Goal: Task Accomplishment & Management: Complete application form

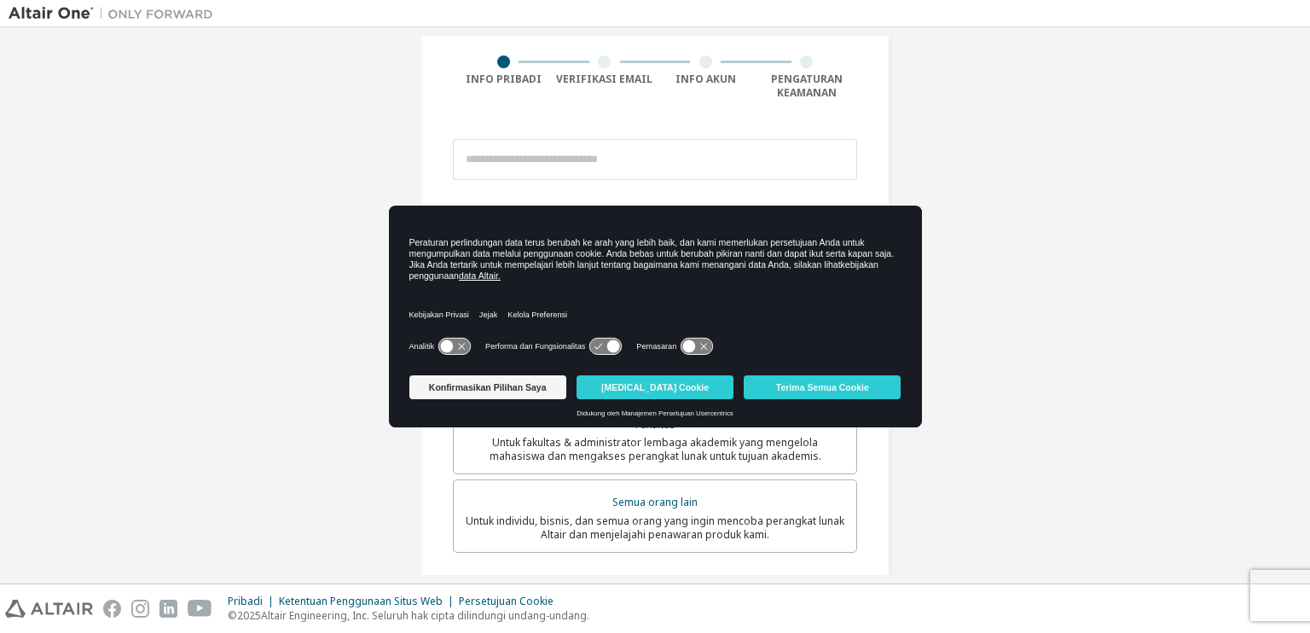
scroll to position [130, 0]
drag, startPoint x: 529, startPoint y: 393, endPoint x: 817, endPoint y: 364, distance: 289.8
click at [817, 364] on div "Peraturan perlindungan data terus berubah ke arah yang lebih baik, dan kami mem…" at bounding box center [655, 317] width 533 height 222
click at [798, 388] on font "Terima Semua Cookie" at bounding box center [822, 387] width 93 height 10
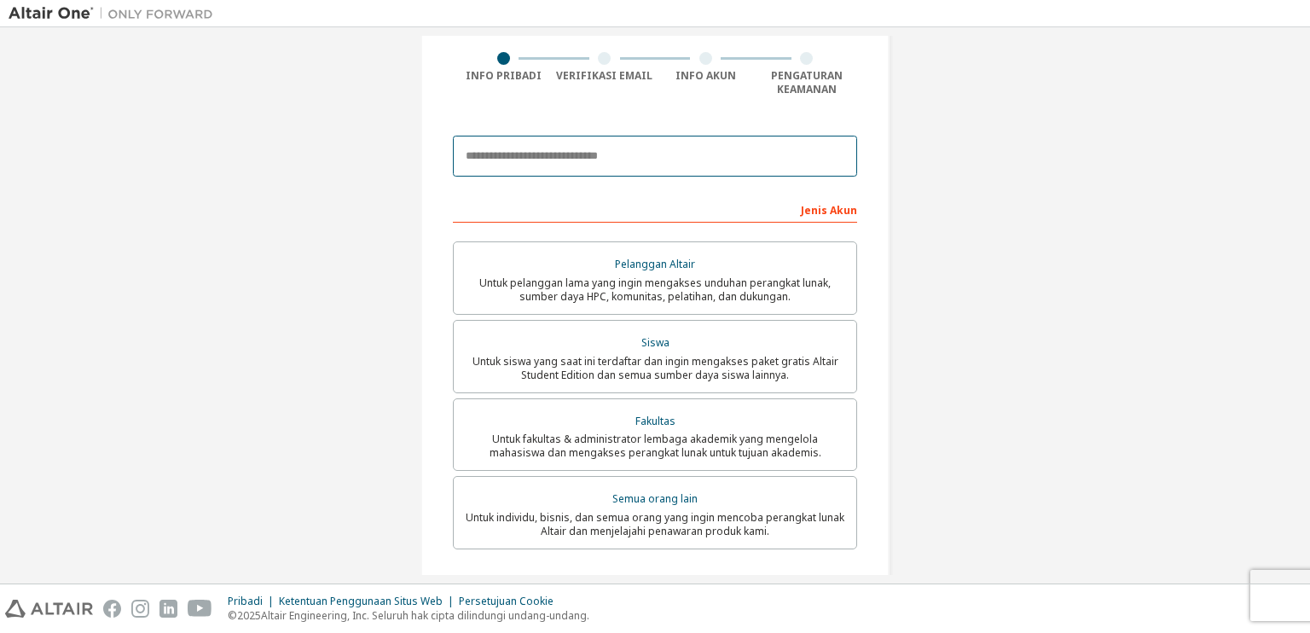
click at [580, 169] on input "email" at bounding box center [655, 156] width 404 height 41
type input "**********"
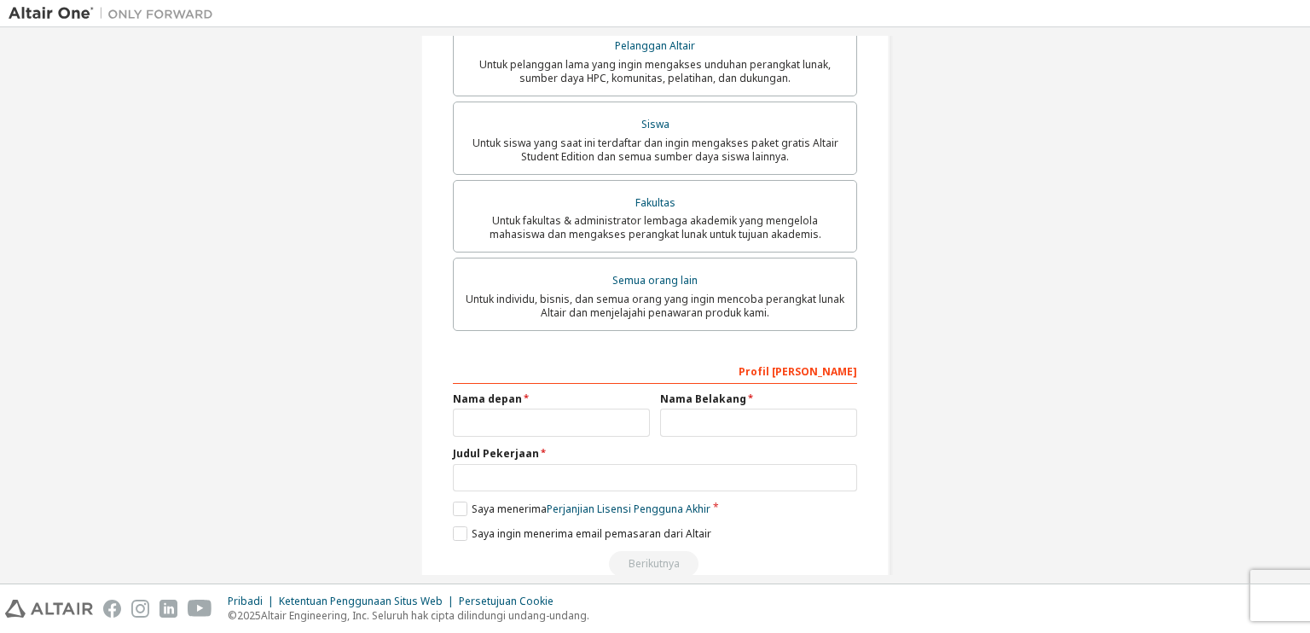
scroll to position [348, 0]
click at [678, 211] on div "Fakultas" at bounding box center [655, 203] width 382 height 24
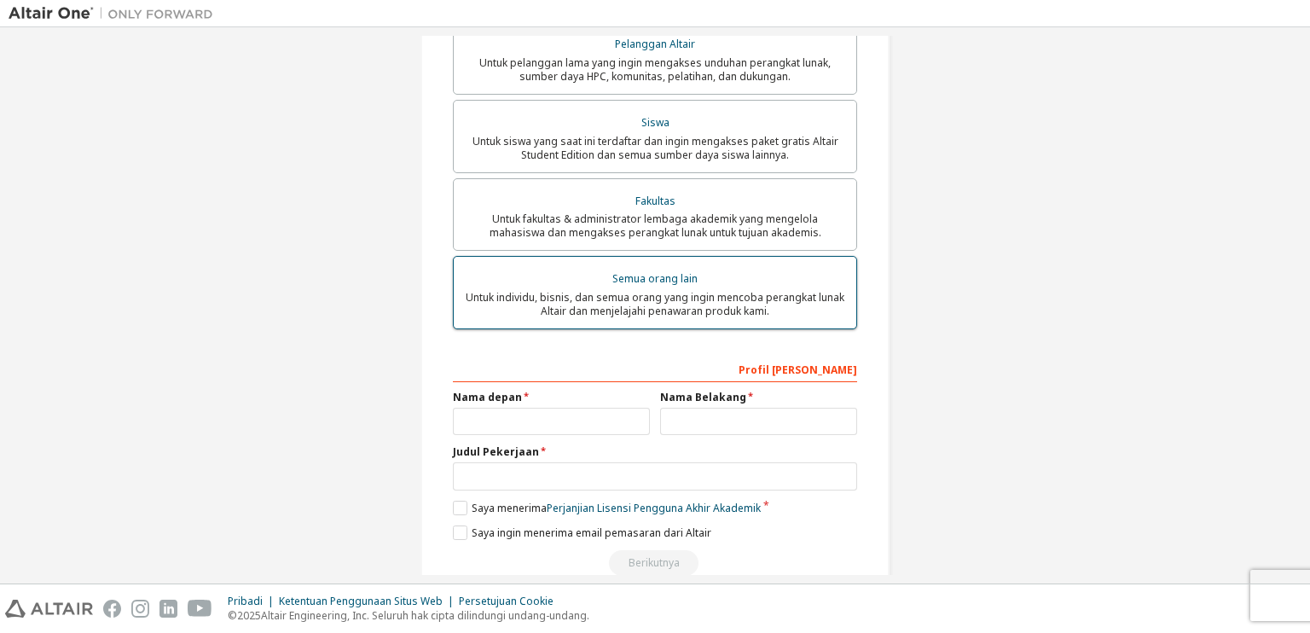
click at [678, 282] on font "Semua orang lain" at bounding box center [654, 278] width 85 height 15
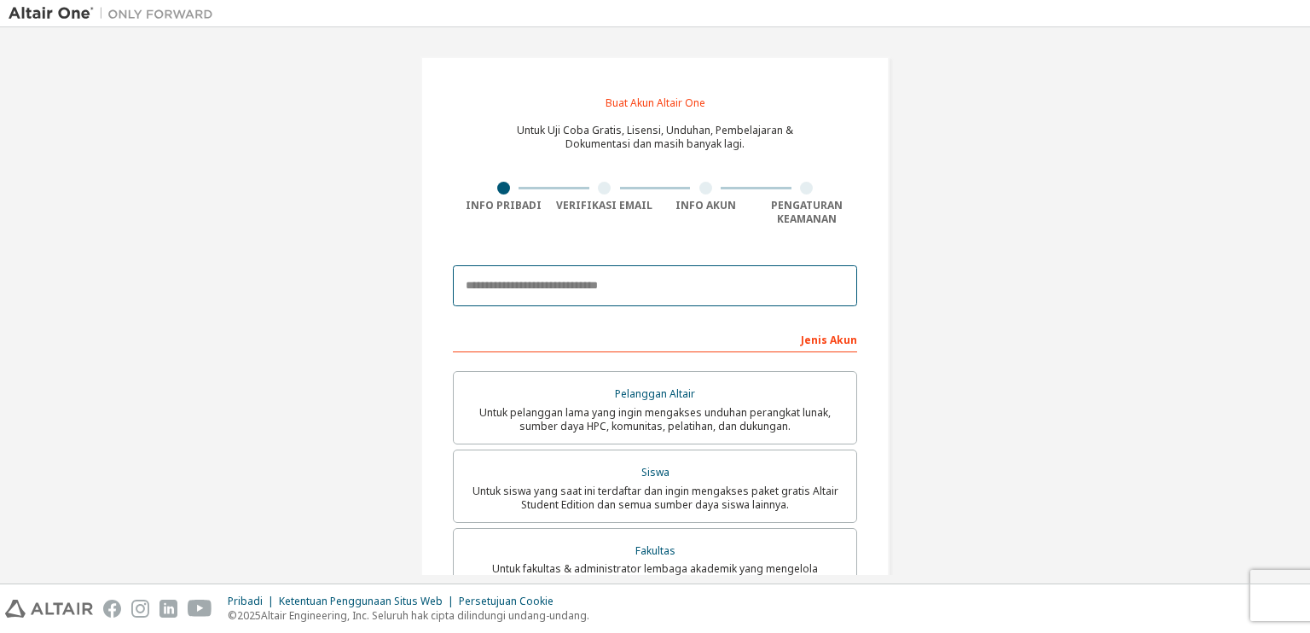
click at [554, 270] on input "email" at bounding box center [655, 285] width 404 height 41
type input "**********"
click at [580, 397] on div "Pelanggan Altair" at bounding box center [655, 394] width 382 height 24
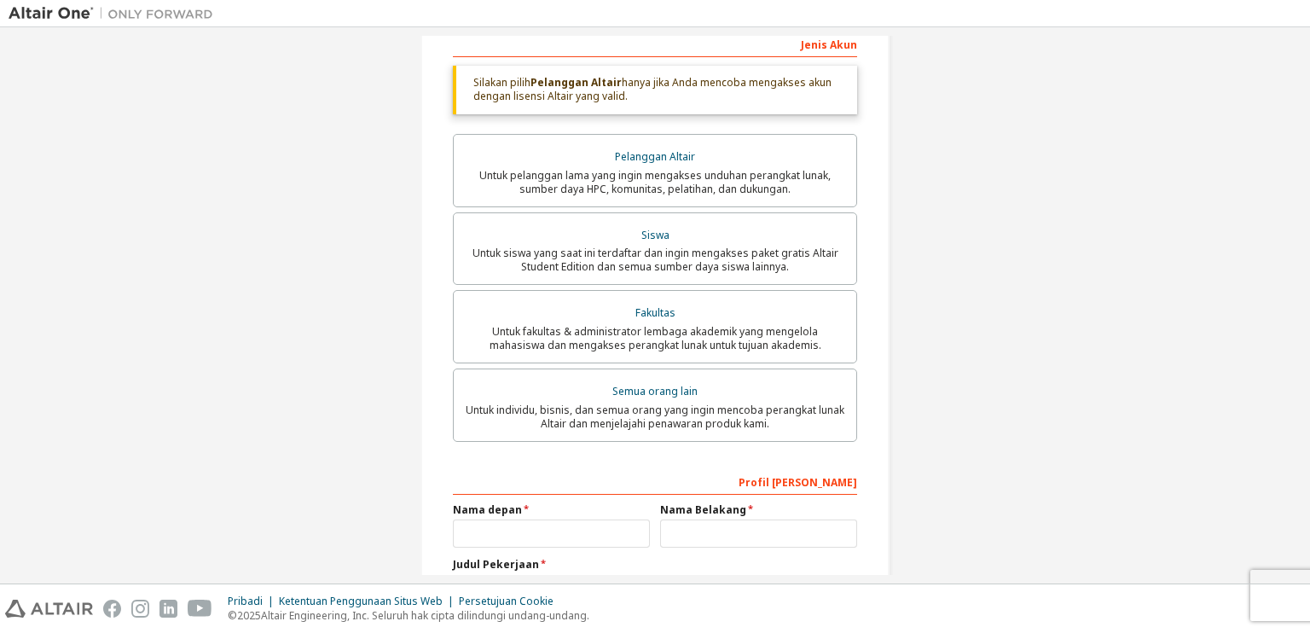
scroll to position [297, 0]
click at [642, 415] on font "Untuk individu, bisnis, dan semua orang yang ingin mencoba perangkat lunak Alta…" at bounding box center [655, 415] width 379 height 28
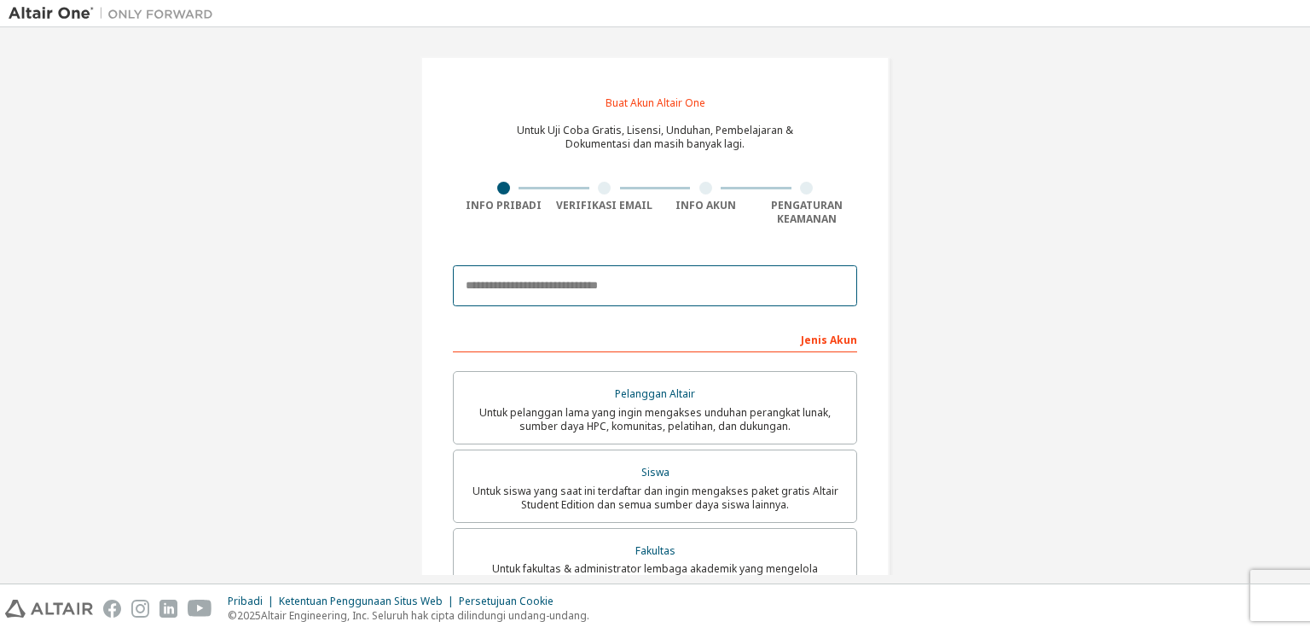
click at [743, 283] on input "email" at bounding box center [655, 285] width 404 height 41
type input "**********"
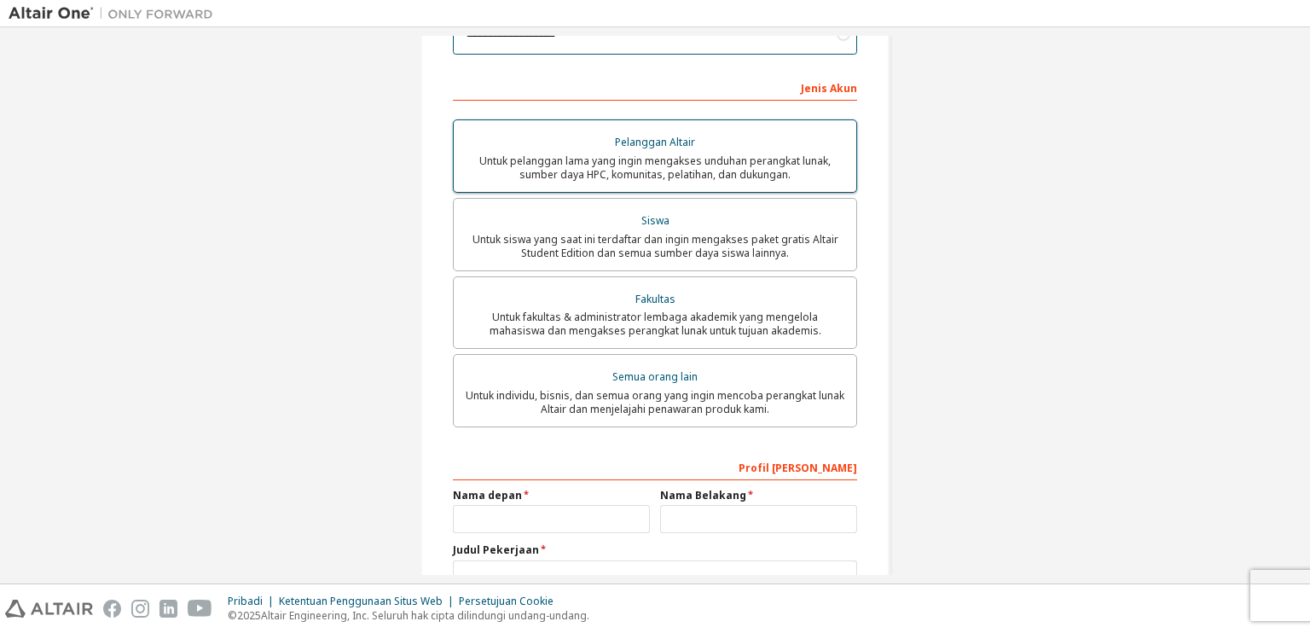
scroll to position [252, 0]
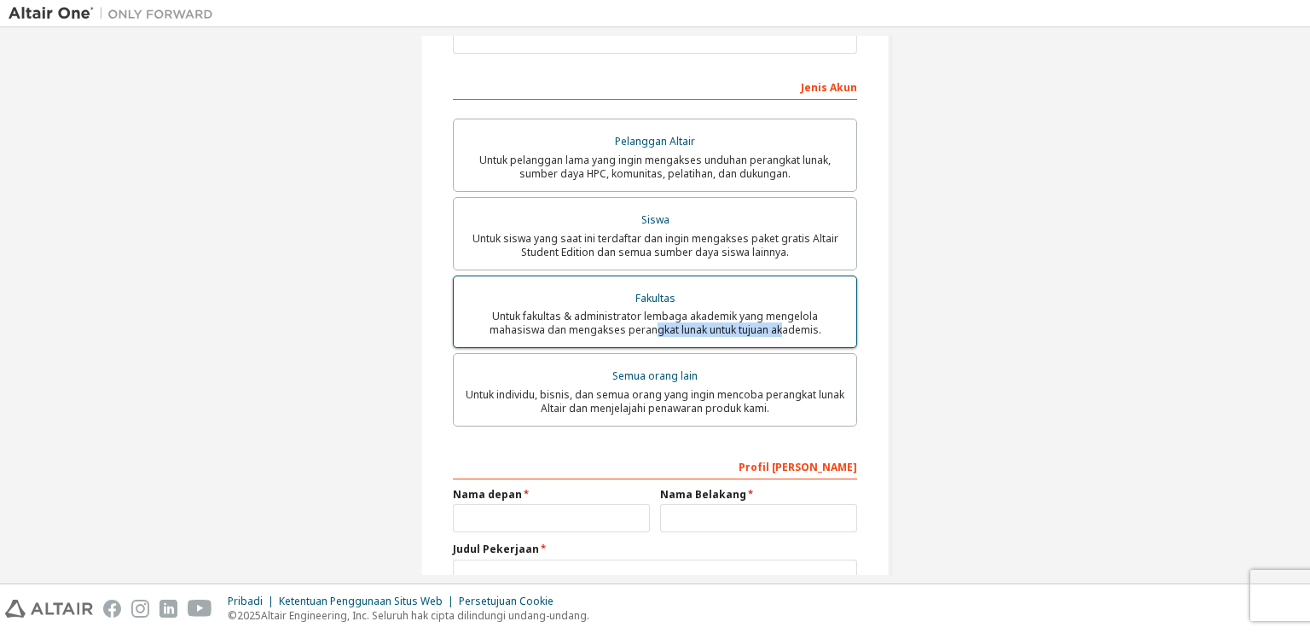
drag, startPoint x: 618, startPoint y: 330, endPoint x: 754, endPoint y: 334, distance: 135.7
click at [754, 334] on font "Untuk fakultas & administrator lembaga akademik yang mengelola mahasiswa dan me…" at bounding box center [656, 323] width 332 height 28
click at [699, 306] on div "Fakultas" at bounding box center [655, 299] width 382 height 24
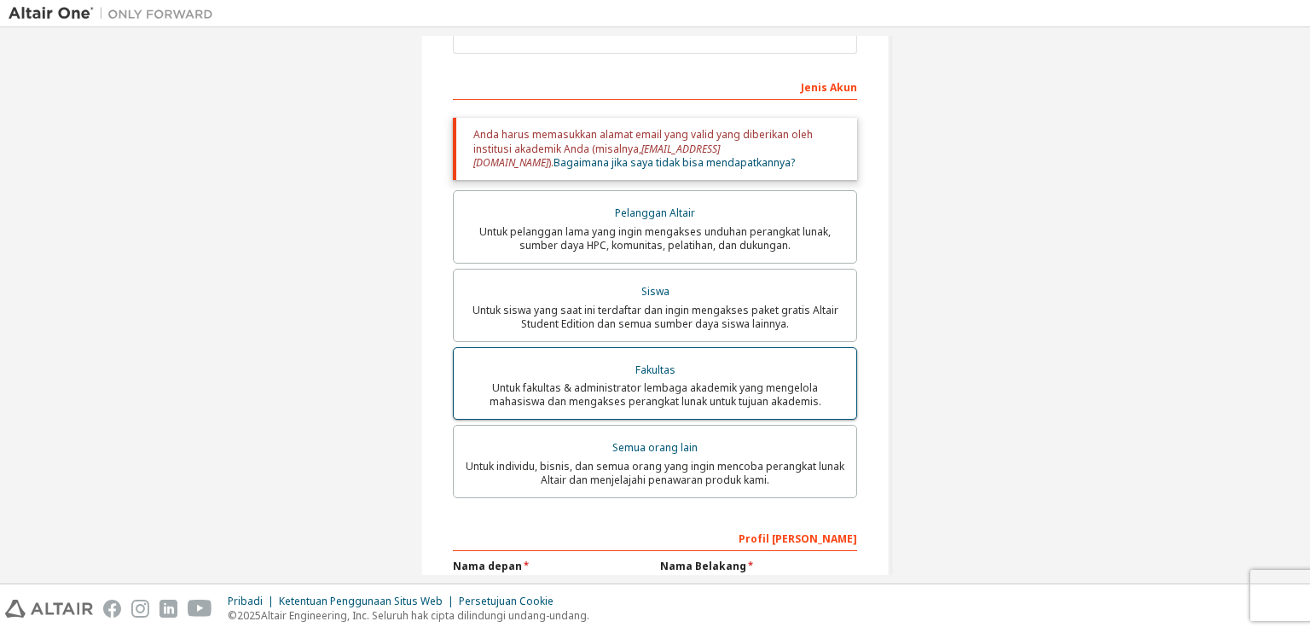
click at [689, 409] on font "Untuk fakultas & administrator lembaga akademik yang mengelola mahasiswa dan me…" at bounding box center [656, 394] width 332 height 28
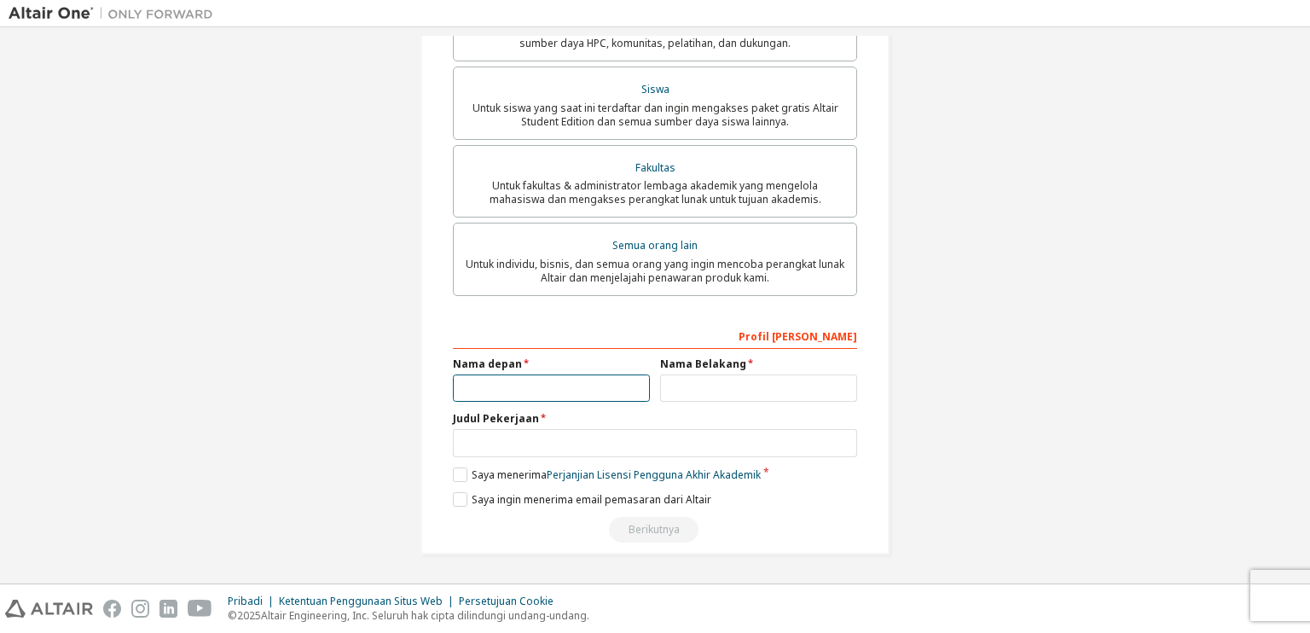
click at [545, 392] on input "text" at bounding box center [551, 388] width 197 height 28
type input "***"
click at [716, 389] on input "text" at bounding box center [758, 388] width 197 height 28
type input "***"
click at [553, 451] on input "text" at bounding box center [655, 443] width 404 height 28
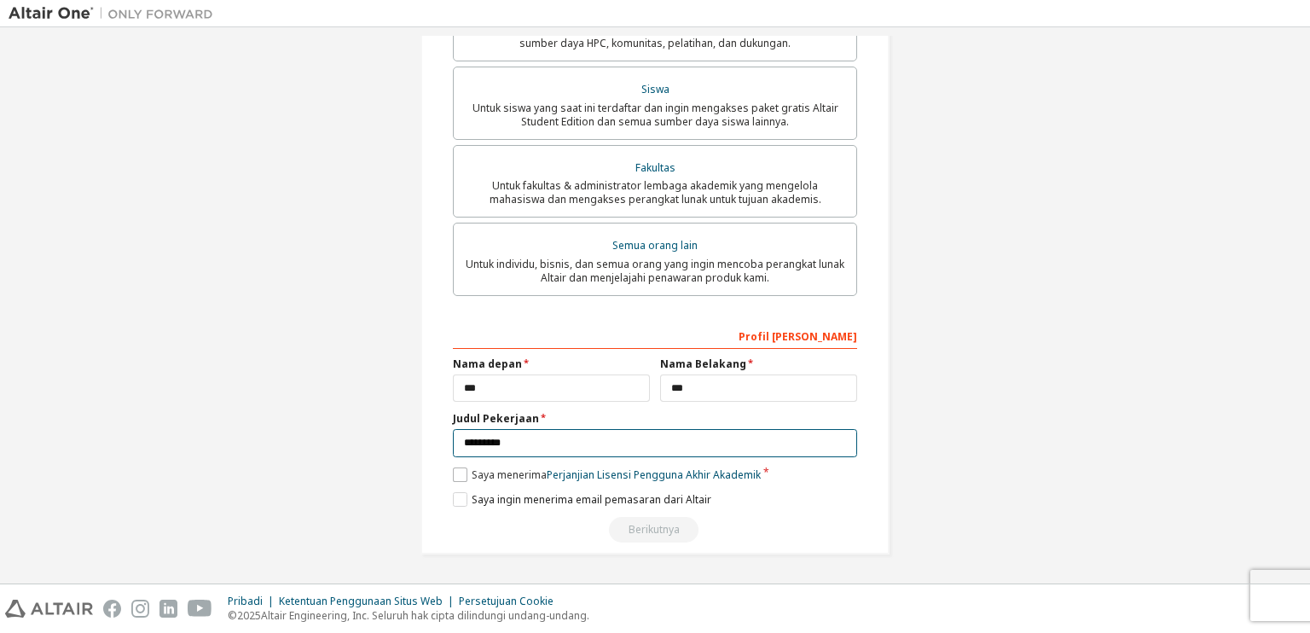
type input "*********"
click at [453, 470] on label "Saya menerima Perjanjian Lisensi Pengguna Akhir Akademik" at bounding box center [607, 474] width 308 height 15
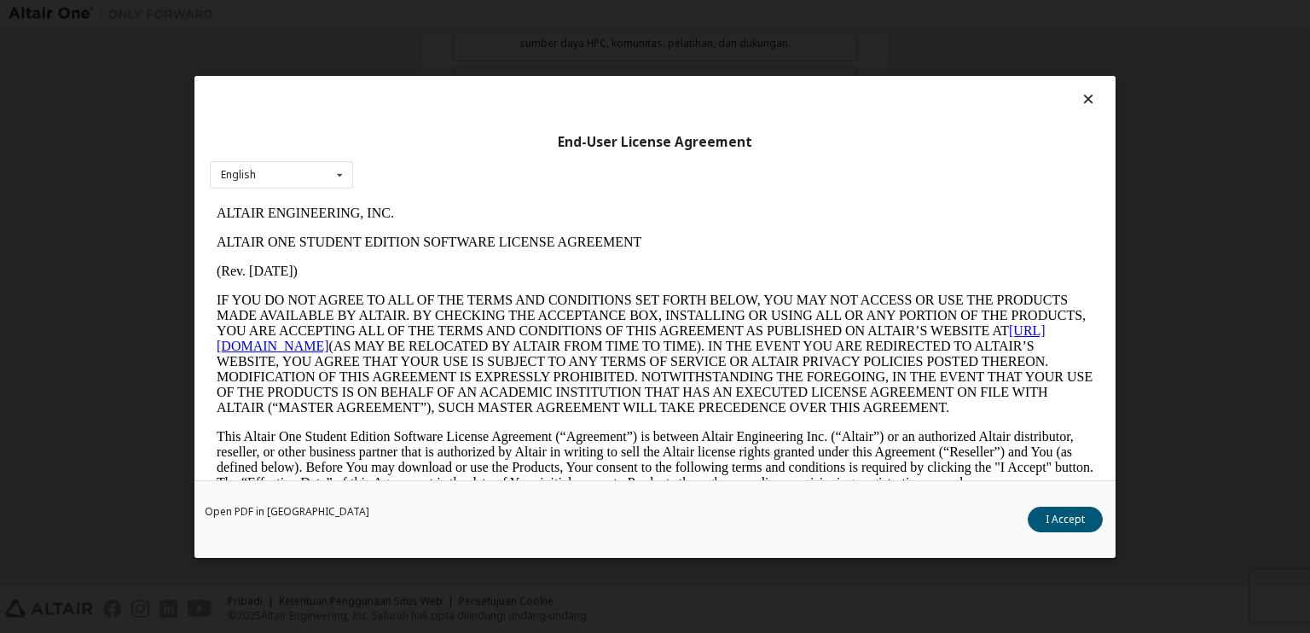
scroll to position [0, 0]
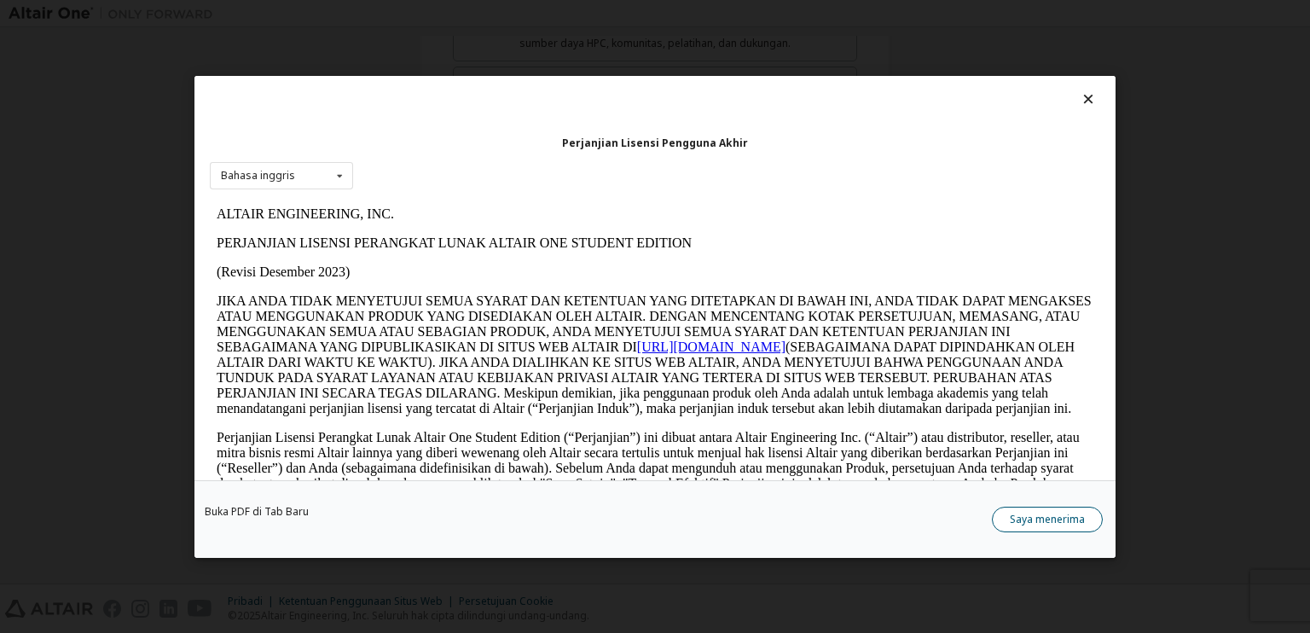
click at [1014, 509] on button "Saya menerima" at bounding box center [1047, 519] width 111 height 26
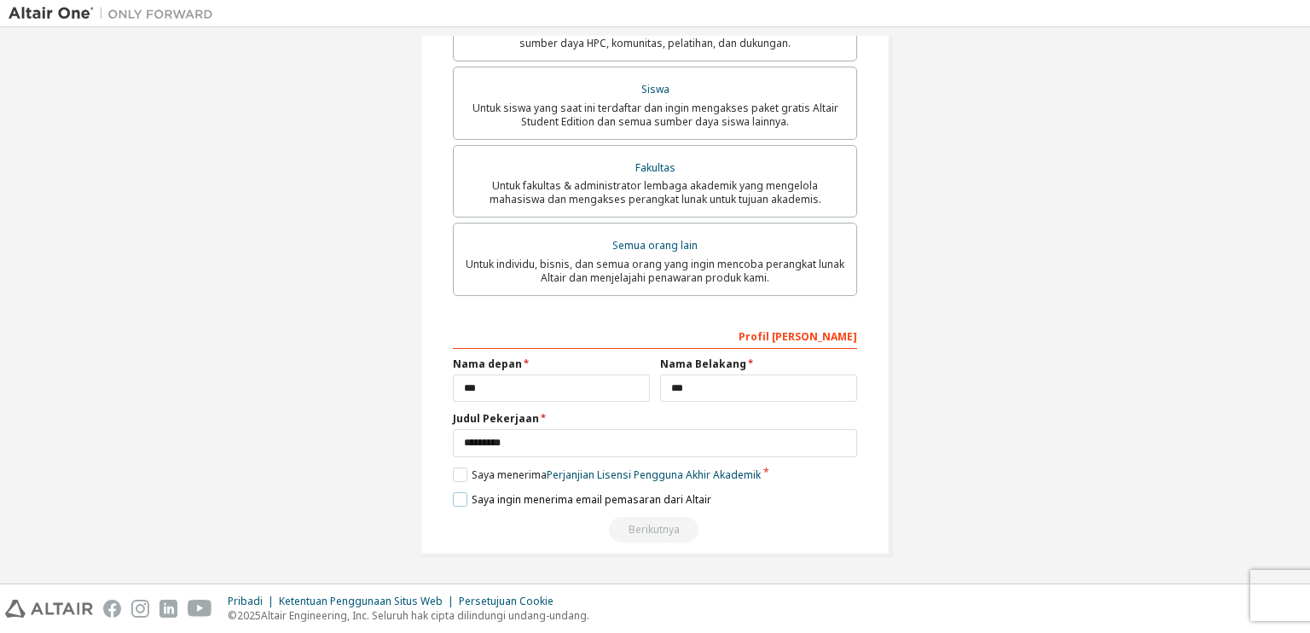
click at [462, 494] on label "Saya ingin menerima email pemasaran dari Altair" at bounding box center [582, 499] width 258 height 15
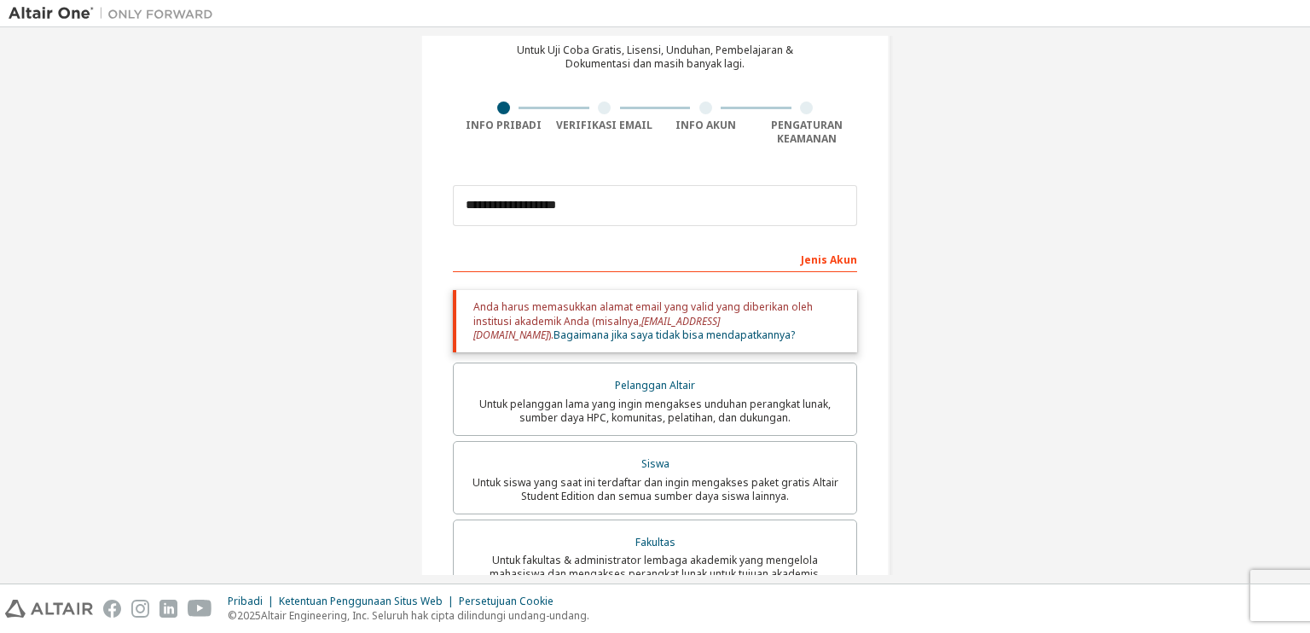
scroll to position [81, 0]
click at [594, 293] on div "Anda harus memasukkan alamat email yang valid yang diberikan oleh institusi aka…" at bounding box center [655, 320] width 404 height 62
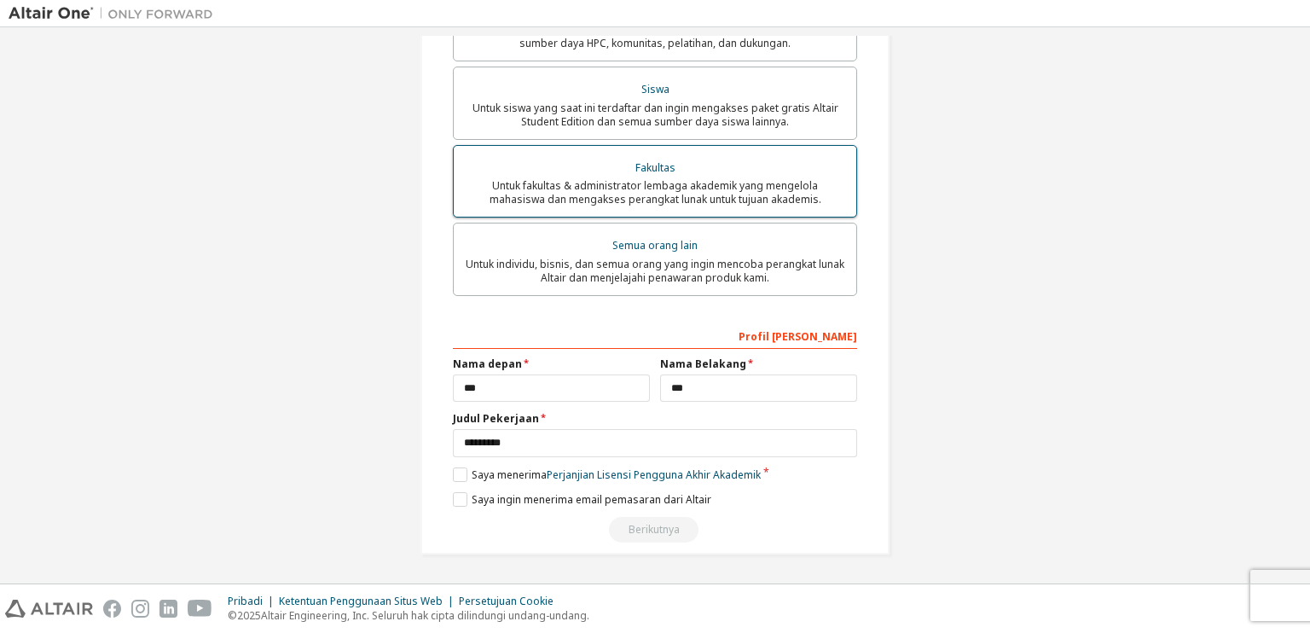
click at [610, 191] on font "Untuk fakultas & administrator lembaga akademik yang mengelola mahasiswa dan me…" at bounding box center [656, 192] width 332 height 28
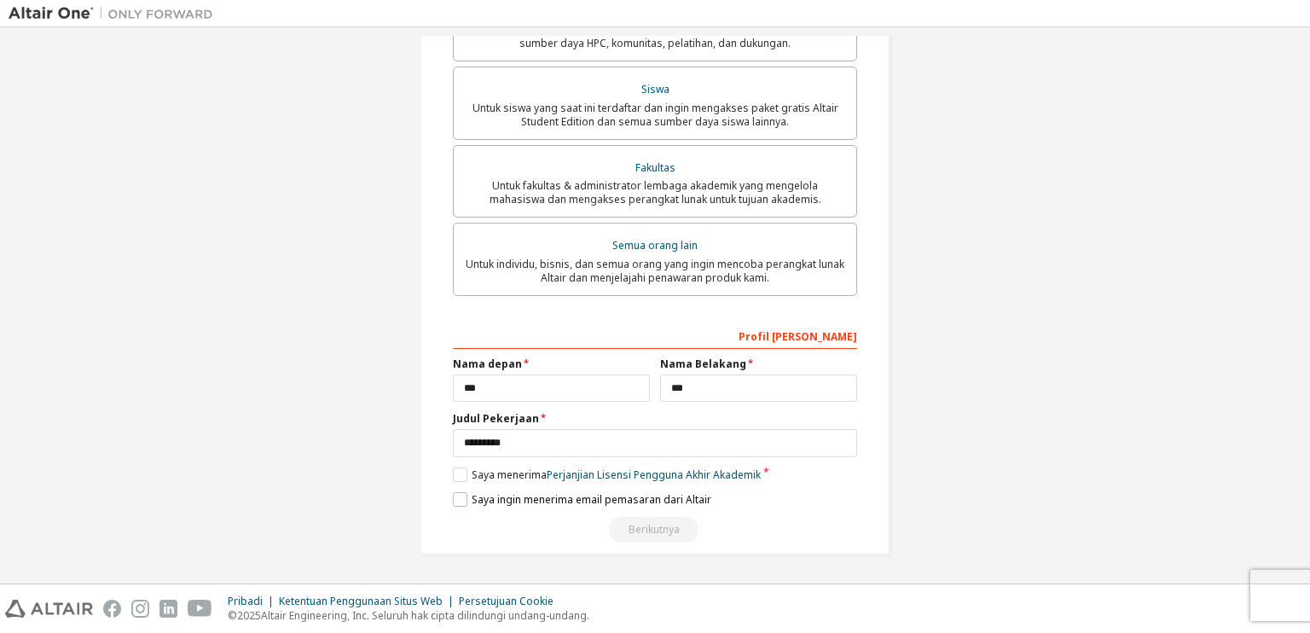
click at [550, 497] on font "Saya ingin menerima email pemasaran dari Altair" at bounding box center [592, 499] width 240 height 15
drag, startPoint x: 556, startPoint y: 443, endPoint x: 465, endPoint y: 542, distance: 134.6
click at [465, 542] on div "**********" at bounding box center [655, 432] width 404 height 221
click at [459, 501] on label "Saya ingin menerima email pemasaran dari Altair" at bounding box center [582, 499] width 258 height 15
click at [537, 453] on input "*********" at bounding box center [655, 443] width 404 height 28
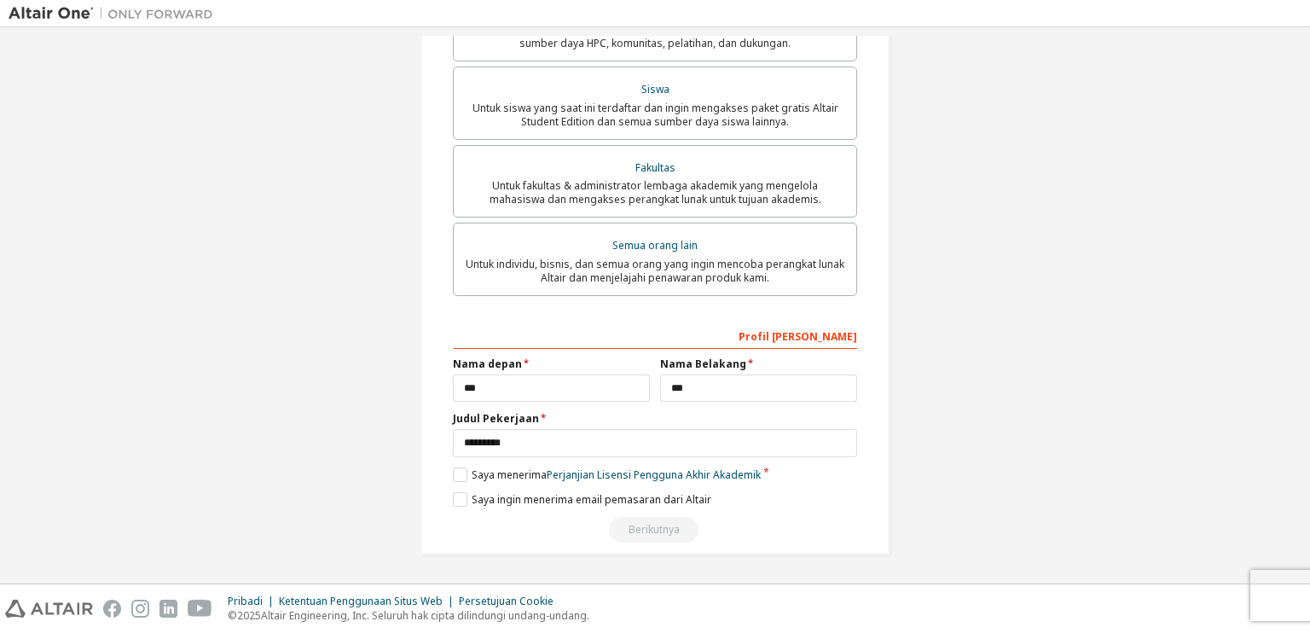
click at [645, 530] on div "Berikutnya" at bounding box center [655, 530] width 404 height 26
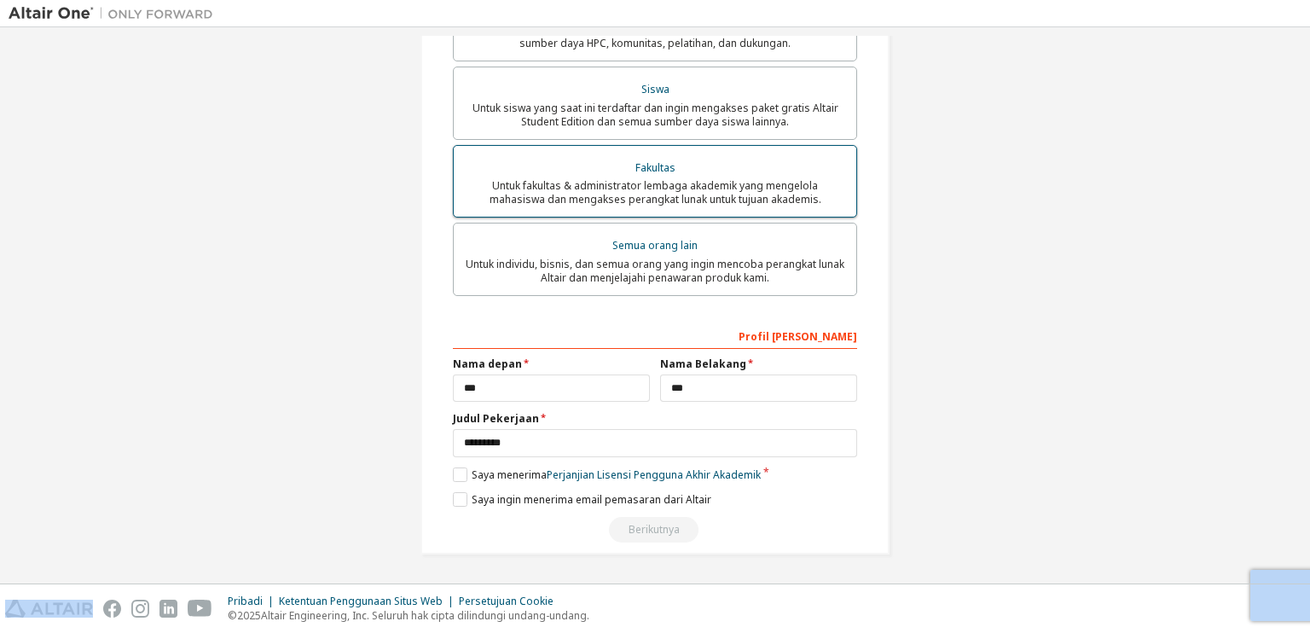
scroll to position [0, 0]
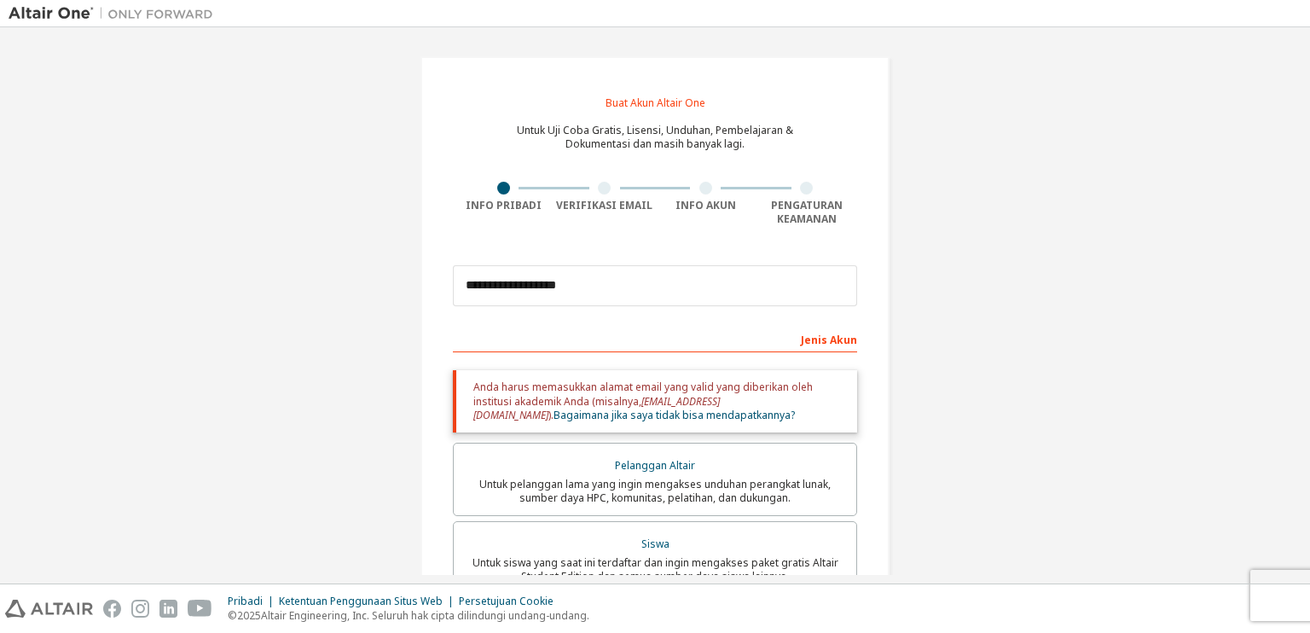
click at [603, 339] on div "Jenis Akun" at bounding box center [655, 338] width 404 height 27
click at [836, 340] on font "Jenis Akun" at bounding box center [829, 340] width 56 height 15
click at [716, 329] on div "Jenis Akun" at bounding box center [655, 338] width 404 height 27
click at [612, 402] on font "Anda harus memasukkan alamat email yang valid yang diberikan oleh institusi aka…" at bounding box center [642, 394] width 339 height 28
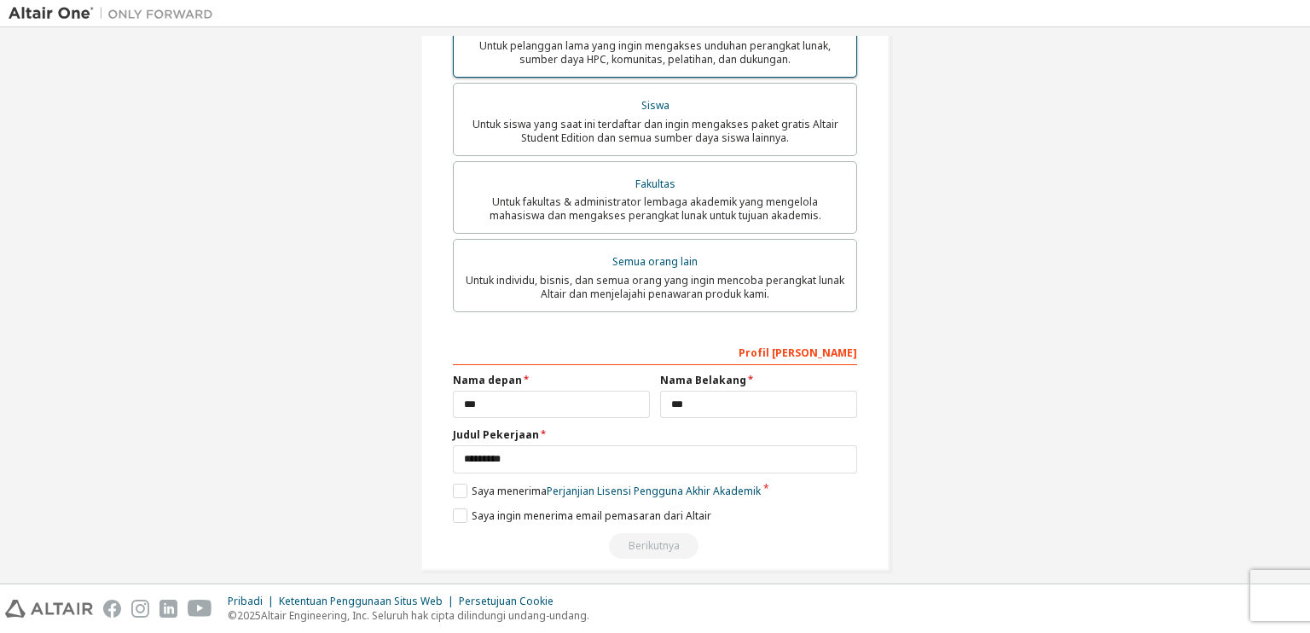
scroll to position [458, 0]
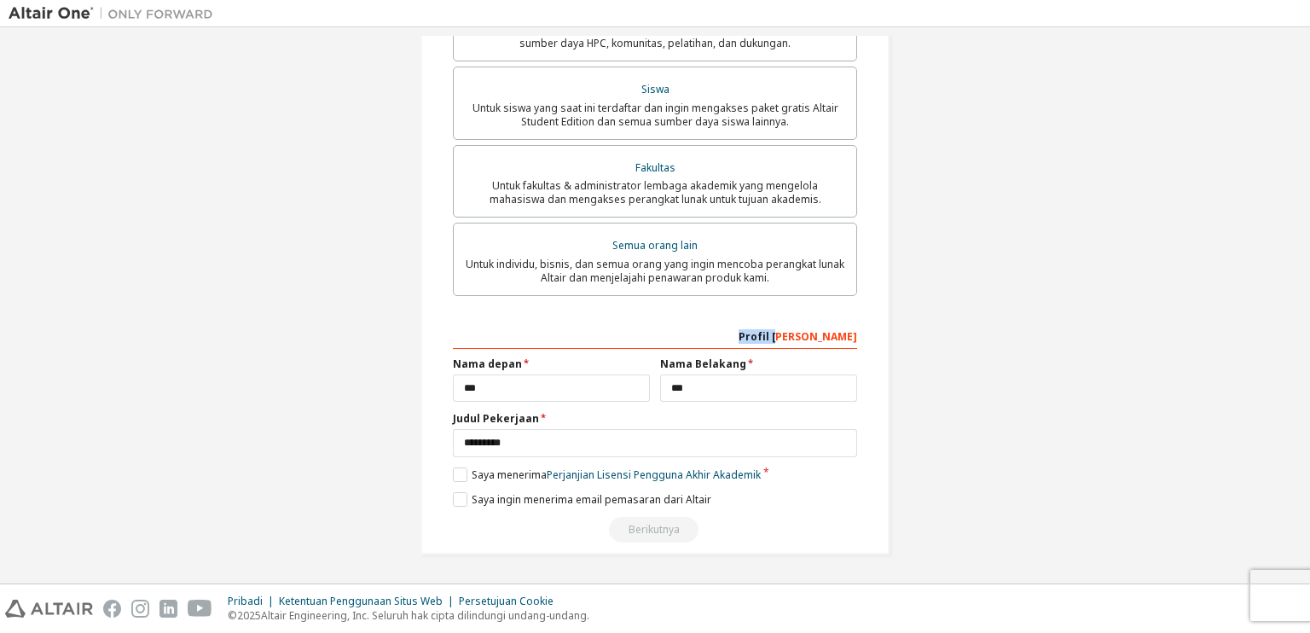
drag, startPoint x: 655, startPoint y: 306, endPoint x: 833, endPoint y: 346, distance: 182.7
click at [833, 346] on div "Jenis Akun Email akademis di luar daftar yang kami kenali akan memerlukan verif…" at bounding box center [655, 206] width 404 height 672
click at [833, 346] on div "Profil [PERSON_NAME]" at bounding box center [655, 335] width 404 height 27
click at [581, 322] on div "Profil [PERSON_NAME]" at bounding box center [655, 335] width 404 height 27
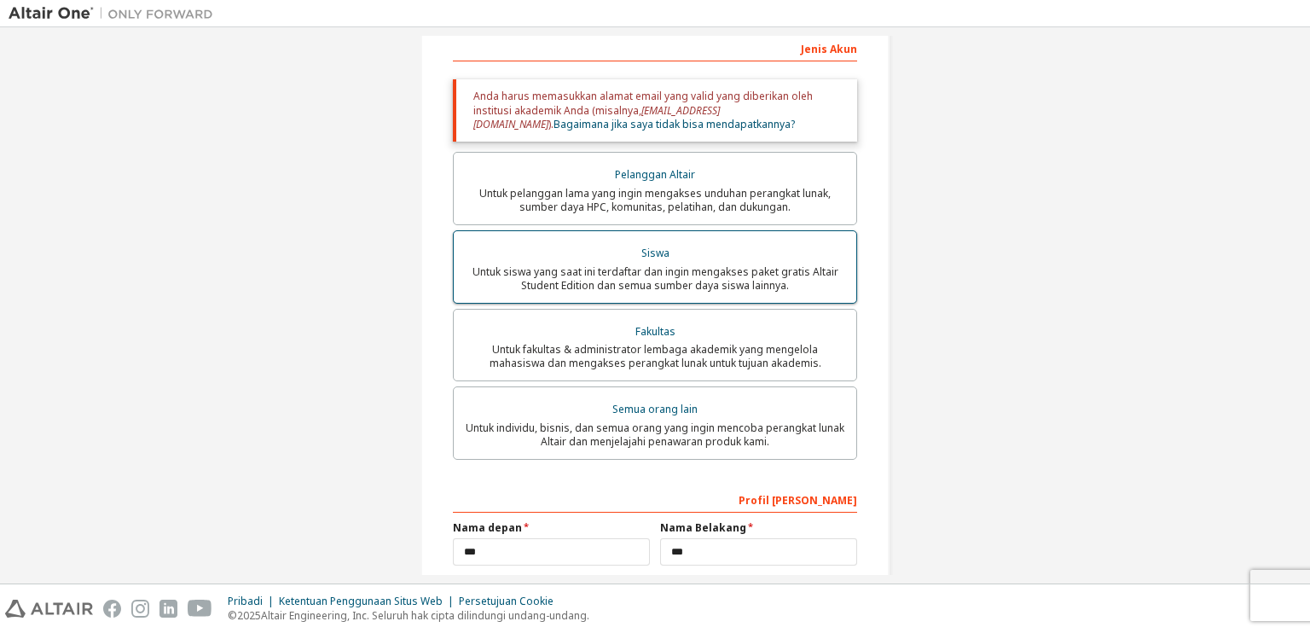
click at [646, 231] on label "Siswa Untuk siswa yang saat ini terdaftar dan ingin mengakses paket gratis Alta…" at bounding box center [655, 266] width 404 height 73
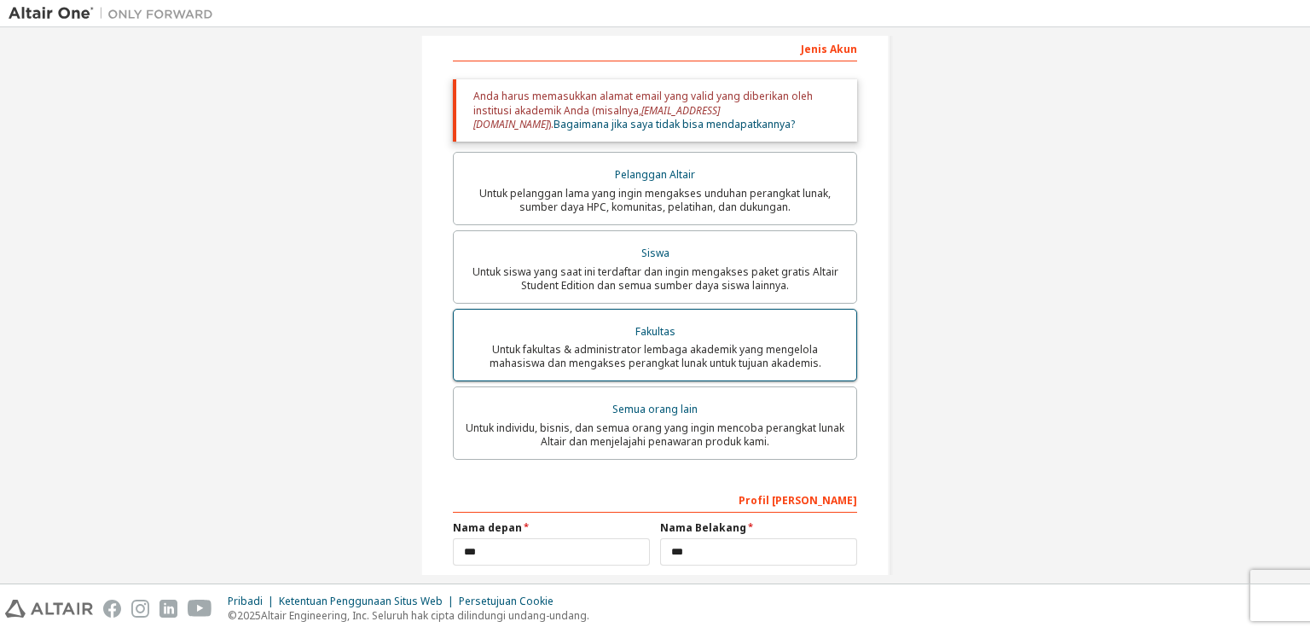
click at [623, 330] on div "Fakultas" at bounding box center [655, 332] width 382 height 24
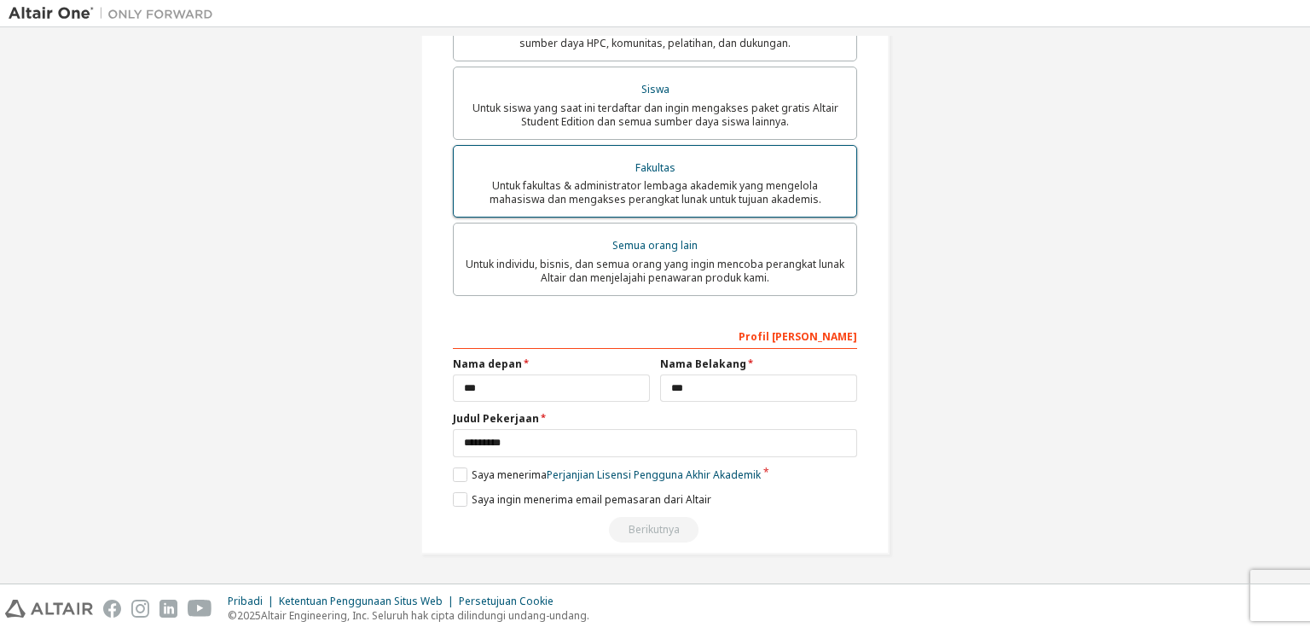
scroll to position [457, 0]
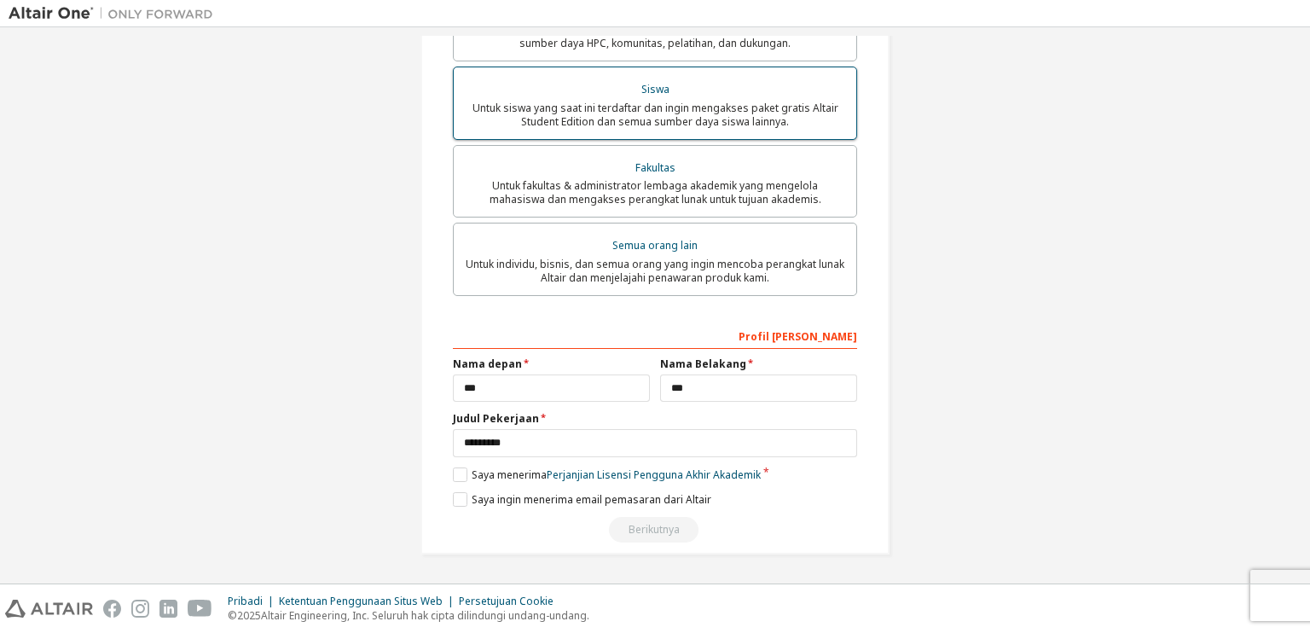
click at [699, 81] on div "Siswa" at bounding box center [655, 90] width 382 height 24
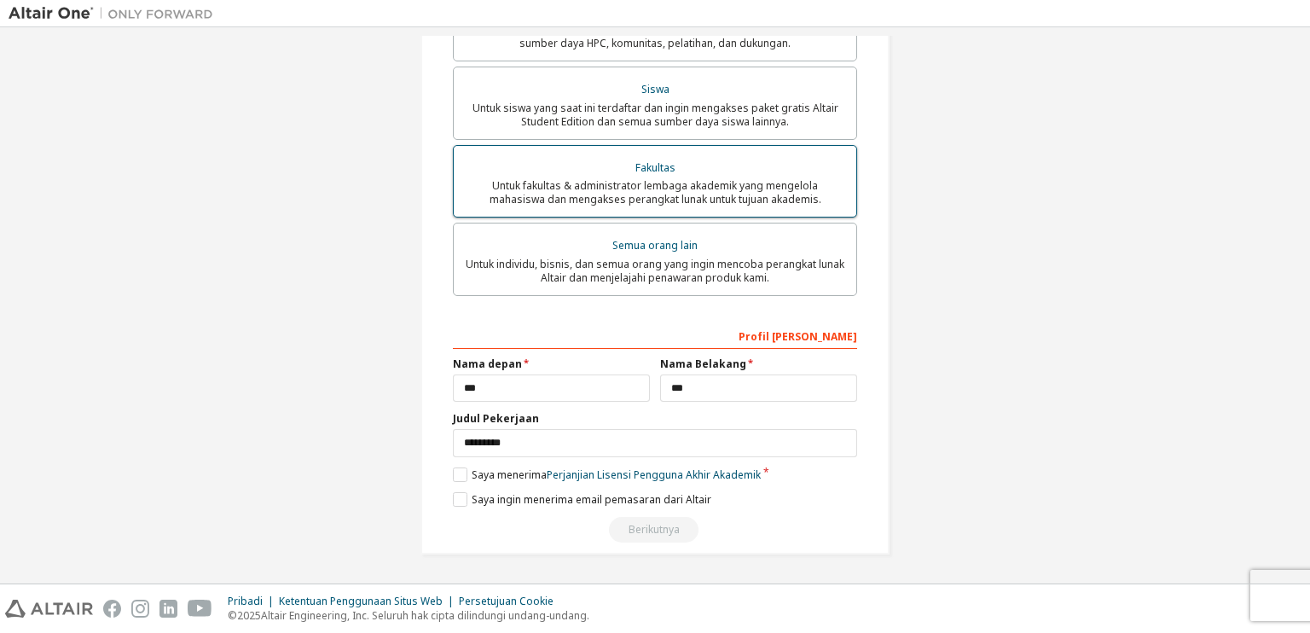
click at [648, 171] on font "Fakultas" at bounding box center [655, 167] width 40 height 15
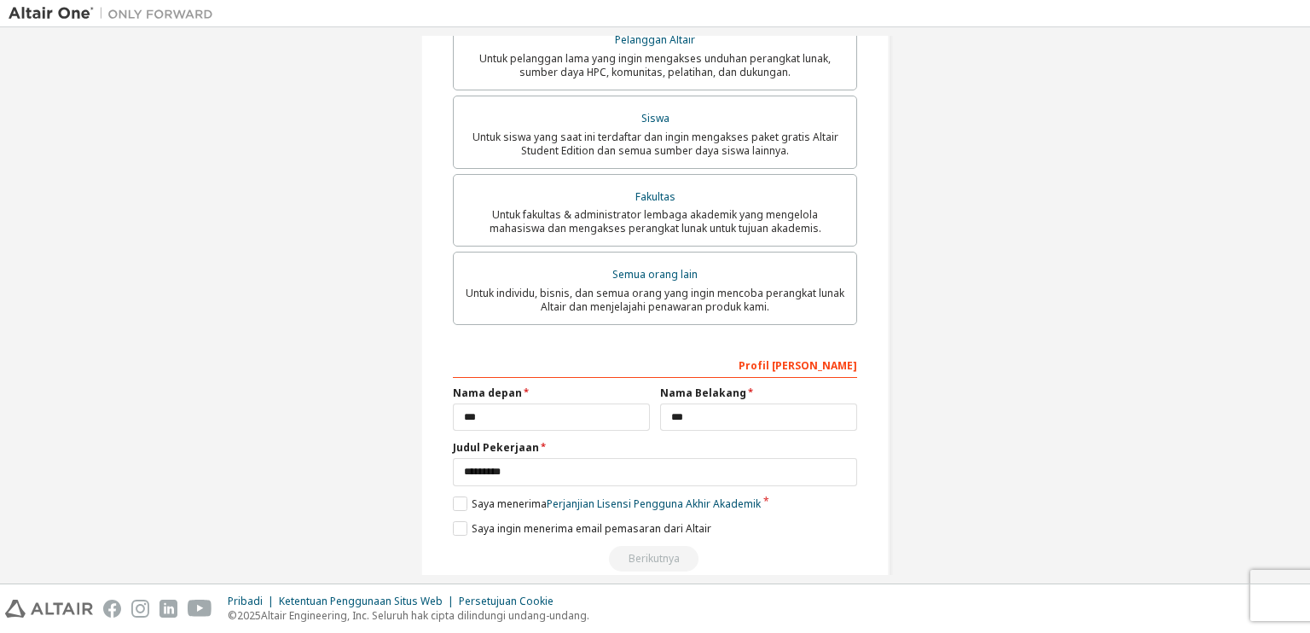
scroll to position [458, 0]
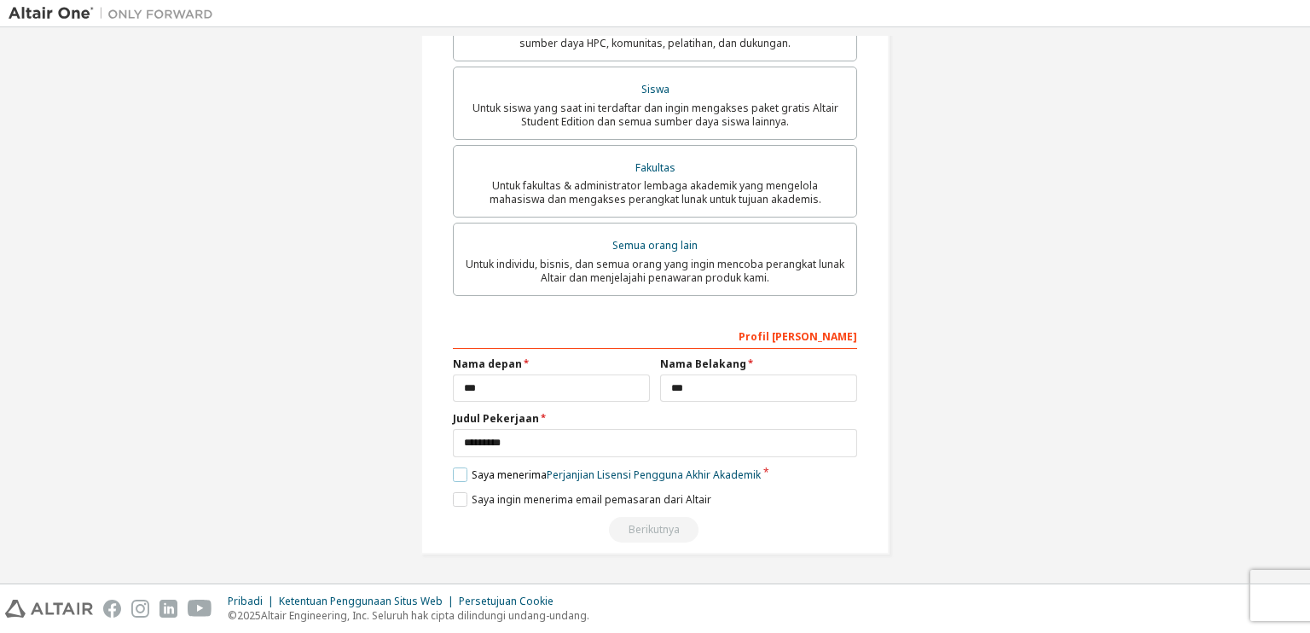
click at [457, 477] on label "Saya menerima Perjanjian Lisensi Pengguna Akhir Akademik" at bounding box center [607, 474] width 308 height 15
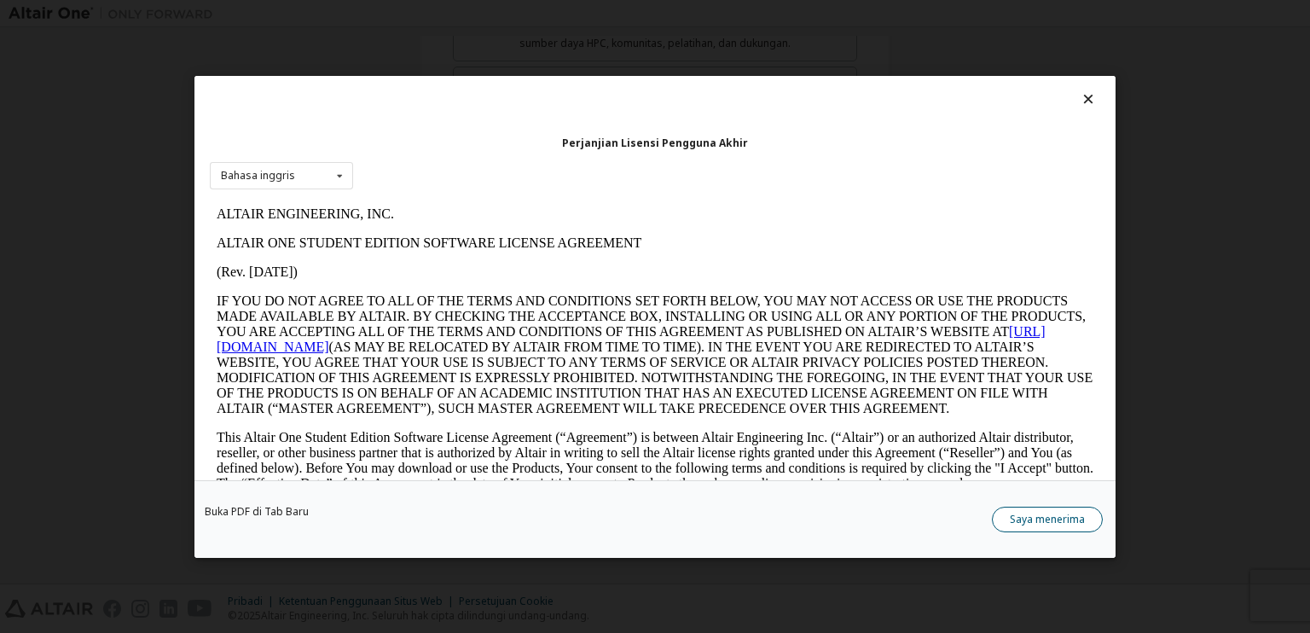
scroll to position [0, 0]
click at [1044, 513] on font "Saya menerima" at bounding box center [1047, 518] width 75 height 15
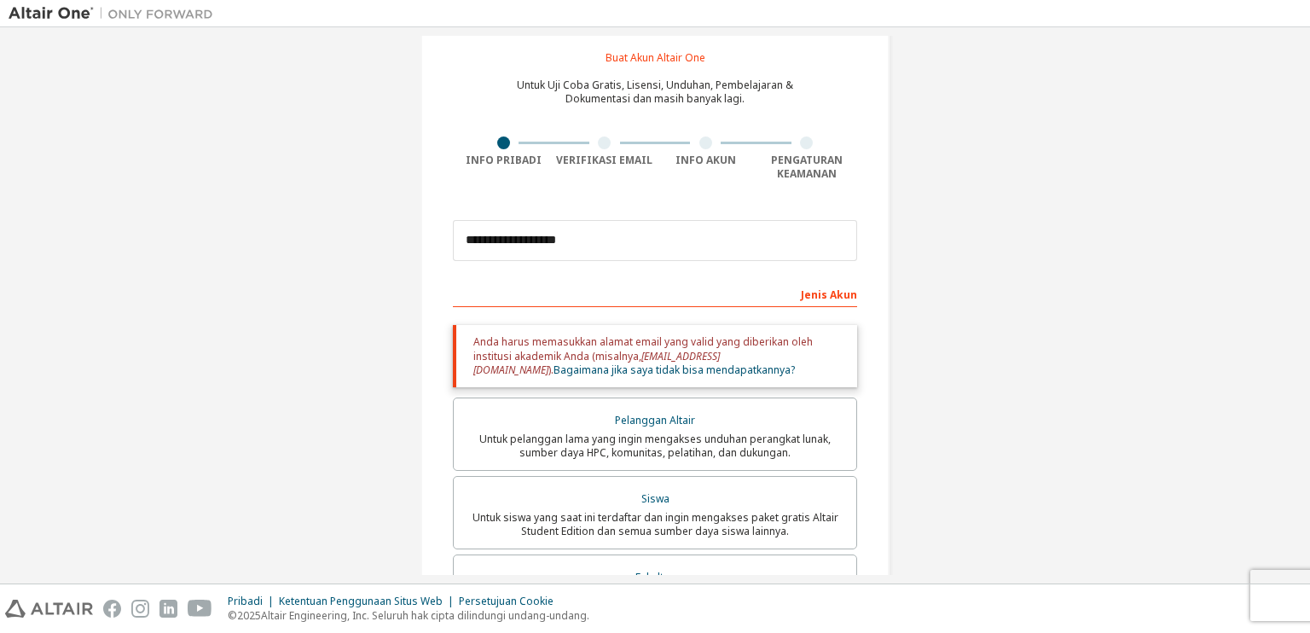
scroll to position [341, 0]
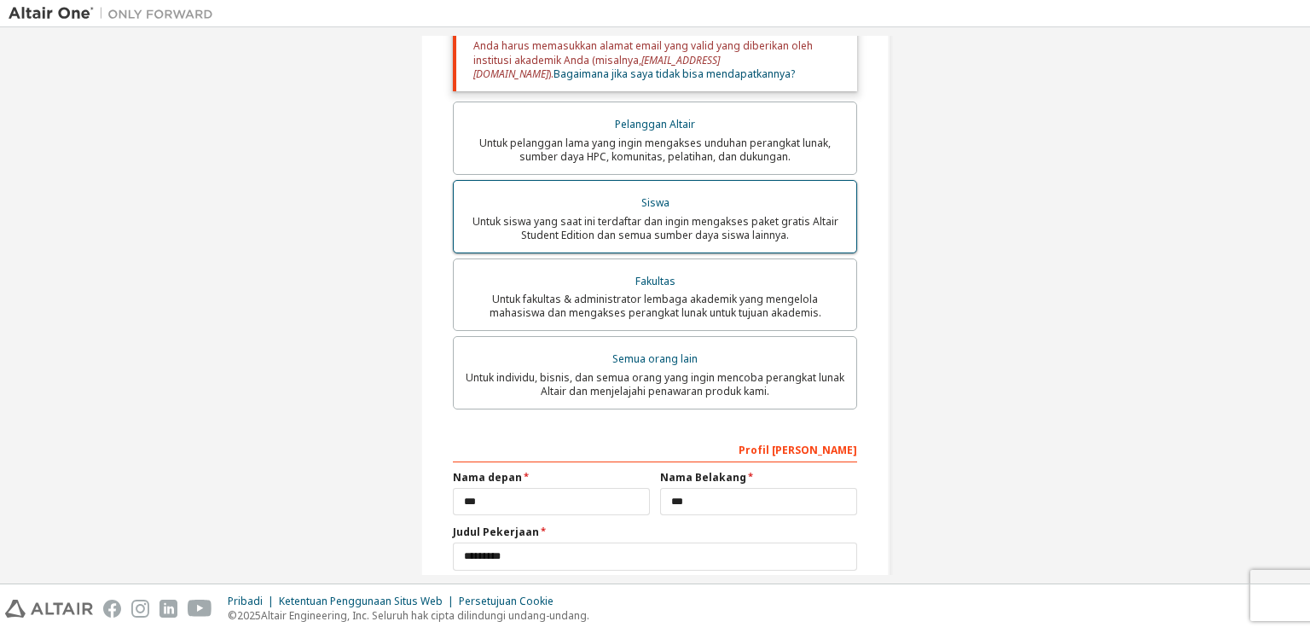
click at [670, 242] on font "Untuk siswa yang saat ini terdaftar dan ingin mengakses paket gratis Altair Stu…" at bounding box center [656, 228] width 366 height 28
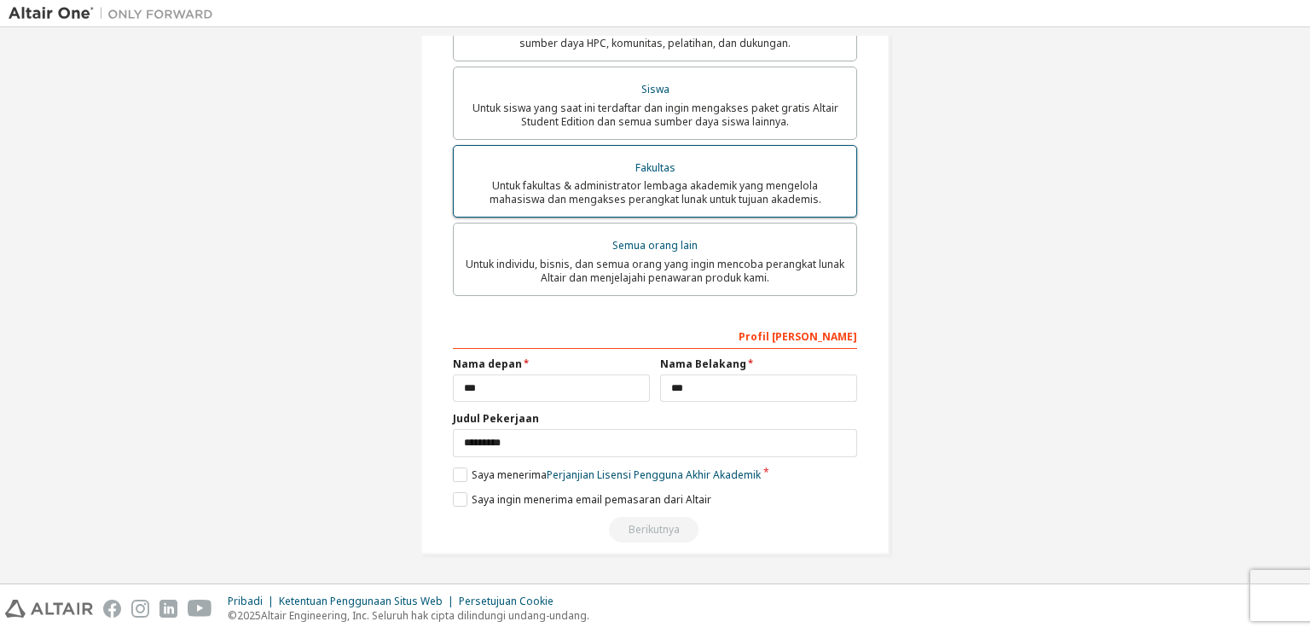
click at [647, 207] on label "Fakultas Untuk fakultas & administrator lembaga akademik yang mengelola mahasis…" at bounding box center [655, 181] width 404 height 73
